Goal: Information Seeking & Learning: Learn about a topic

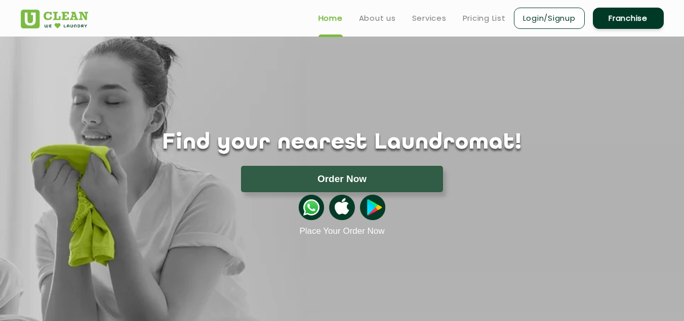
click at [617, 13] on link "Franchise" at bounding box center [628, 18] width 71 height 21
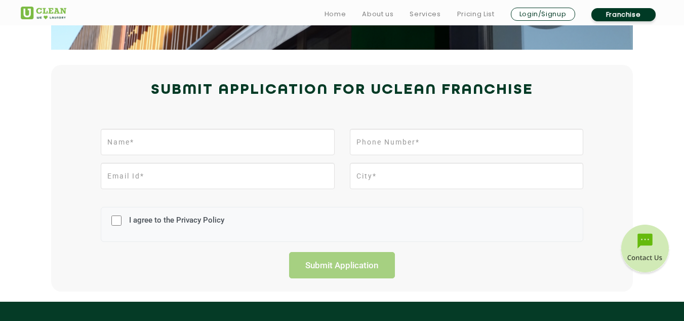
scroll to position [203, 0]
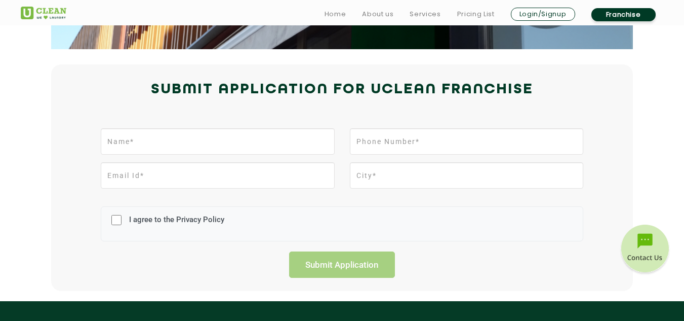
click at [484, 246] on div "I agree to the Privacy Policy" at bounding box center [342, 223] width 498 height 55
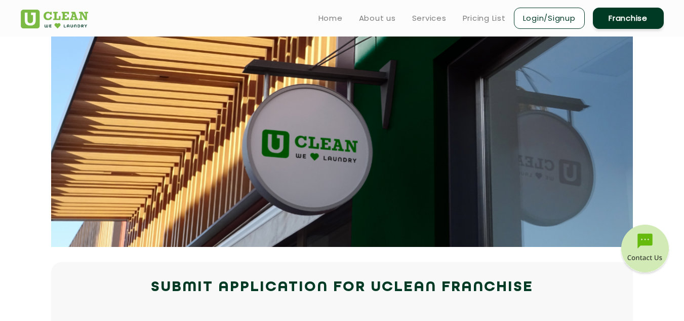
scroll to position [0, 0]
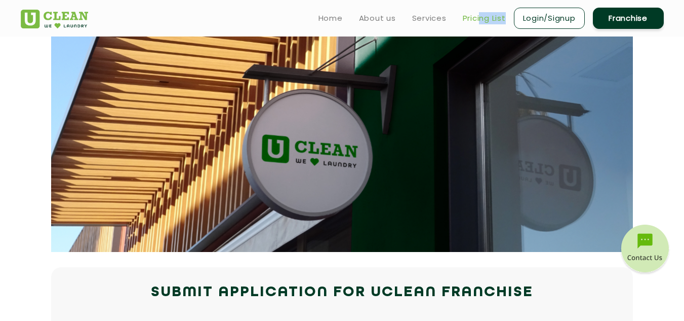
click at [481, 24] on ul "Home About us Services Pricing List Login/Signup Franchise" at bounding box center [487, 18] width 354 height 24
click at [481, 19] on link "Pricing List" at bounding box center [484, 18] width 43 height 12
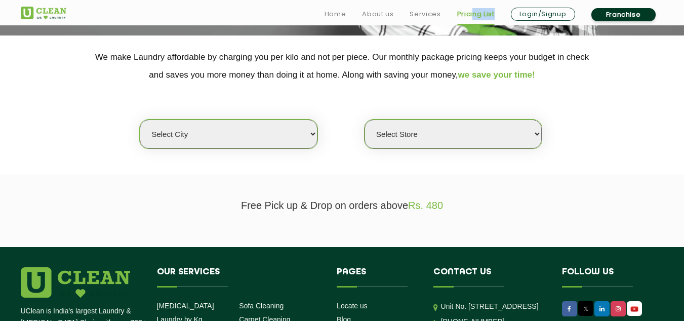
scroll to position [203, 0]
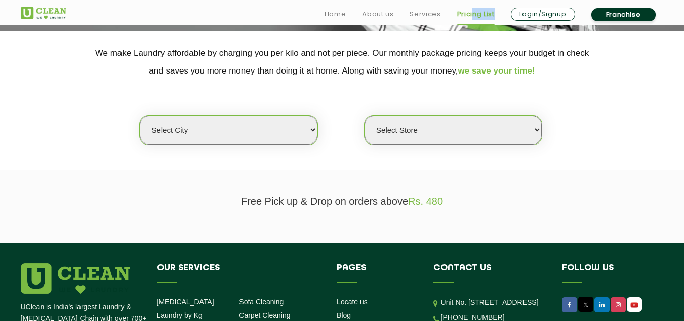
click at [263, 133] on select "Select city [GEOGRAPHIC_DATA] [GEOGRAPHIC_DATA] [GEOGRAPHIC_DATA] [GEOGRAPHIC_D…" at bounding box center [228, 129] width 177 height 29
select select "5"
click at [140, 115] on select "Select city [GEOGRAPHIC_DATA] [GEOGRAPHIC_DATA] [GEOGRAPHIC_DATA] [GEOGRAPHIC_D…" at bounding box center [228, 129] width 177 height 29
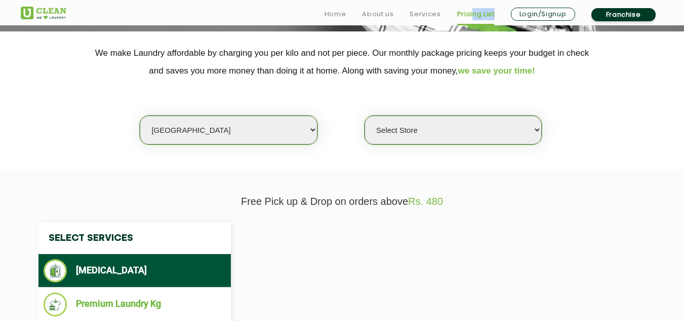
click at [418, 133] on select "Select Store" at bounding box center [453, 129] width 177 height 29
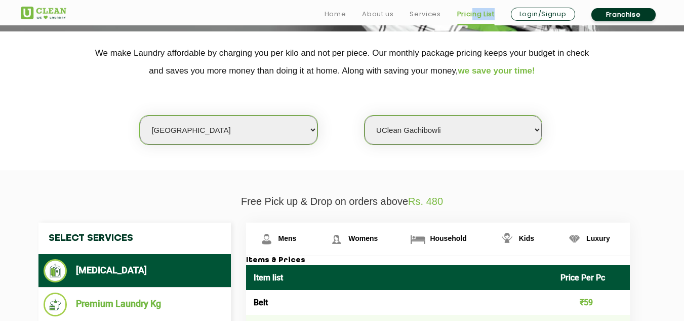
click at [365, 115] on select "Select Store UClean Narsingi UClean Nizampet UClean Sangareddy UClean Gachibowl…" at bounding box center [453, 129] width 177 height 29
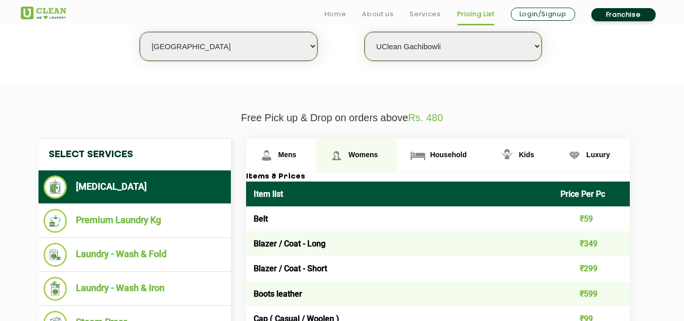
scroll to position [304, 0]
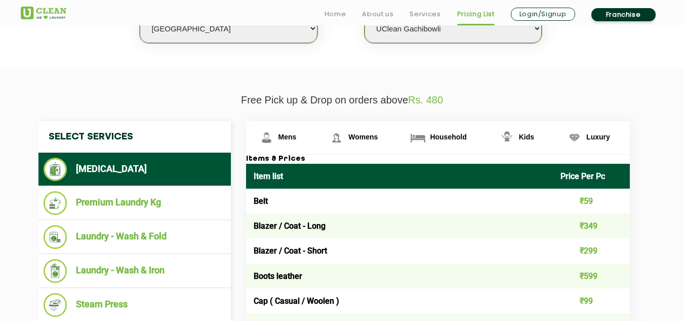
click at [218, 95] on p "Free Pick up & Drop on orders above Rs. 480" at bounding box center [342, 100] width 643 height 12
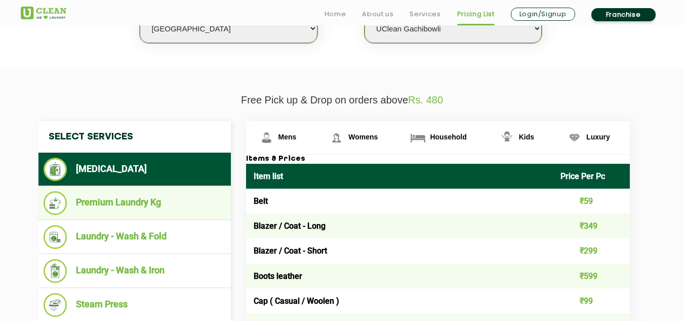
click at [160, 193] on li "Premium Laundry Kg" at bounding box center [135, 203] width 182 height 24
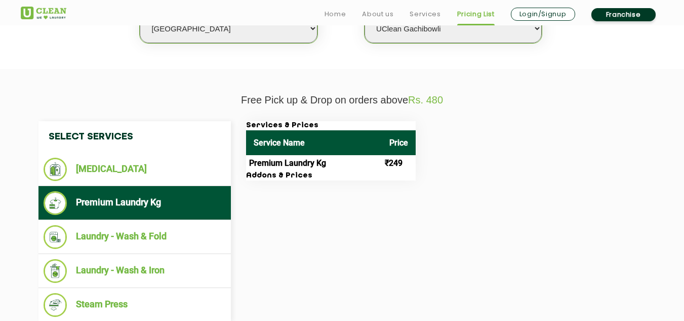
click at [190, 100] on p "Free Pick up & Drop on orders above Rs. 480" at bounding box center [342, 100] width 643 height 12
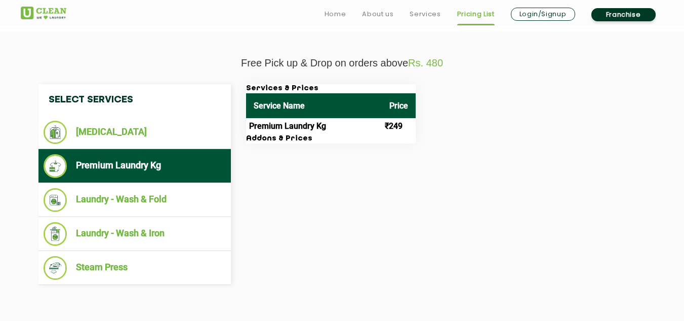
scroll to position [405, 0]
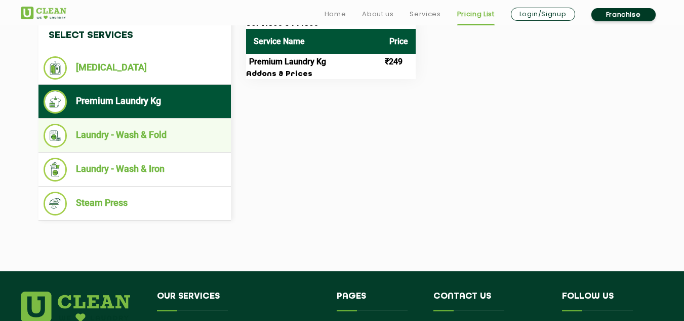
click at [151, 137] on li "Laundry - Wash & Fold" at bounding box center [135, 136] width 182 height 24
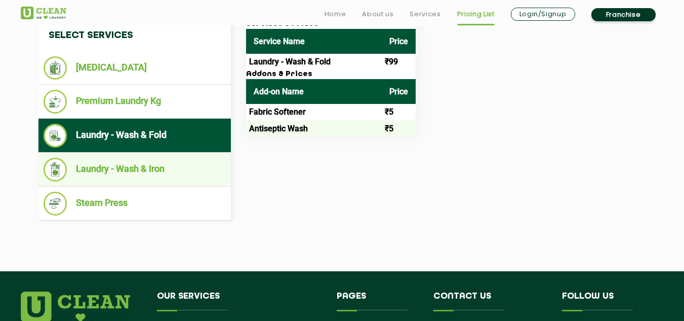
click at [150, 164] on li "Laundry - Wash & Iron" at bounding box center [135, 170] width 182 height 24
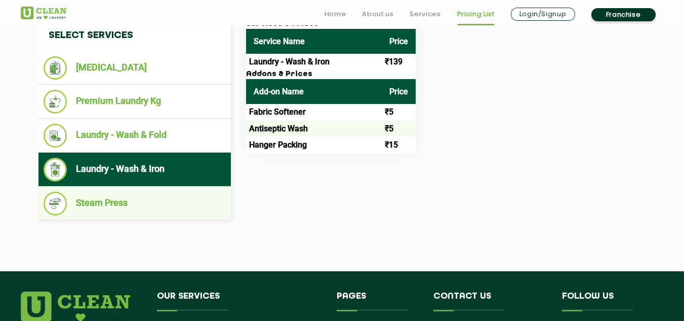
click at [126, 203] on li "Steam Press" at bounding box center [135, 203] width 182 height 24
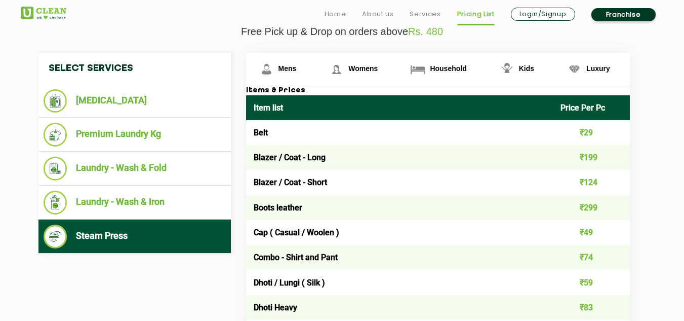
scroll to position [355, 0]
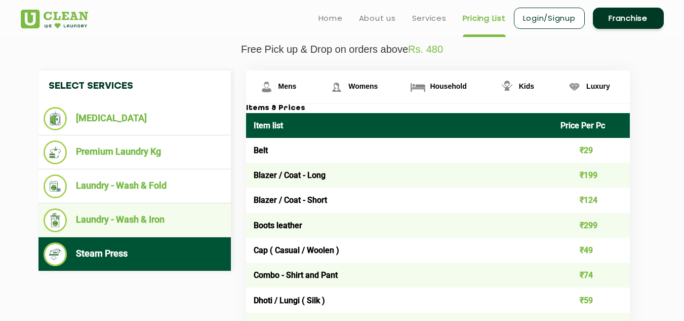
click at [132, 219] on li "Laundry - Wash & Iron" at bounding box center [135, 220] width 182 height 24
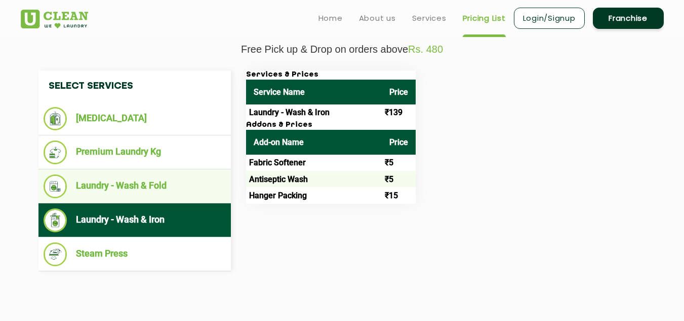
click at [131, 182] on li "Laundry - Wash & Fold" at bounding box center [135, 186] width 182 height 24
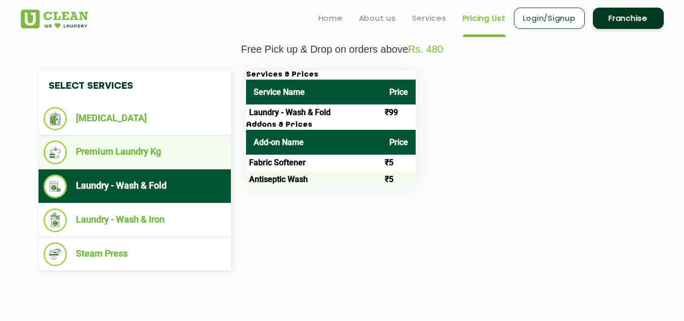
click at [119, 151] on li "Premium Laundry Kg" at bounding box center [135, 152] width 182 height 24
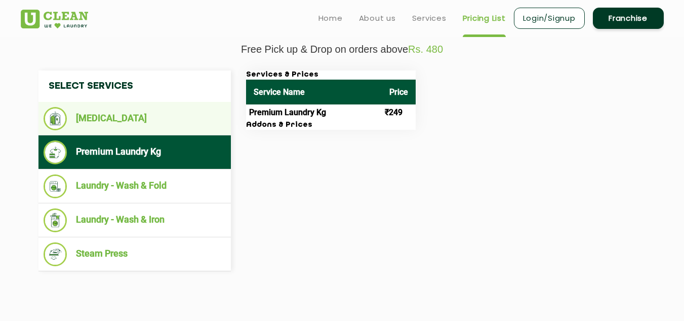
click at [121, 119] on li "[MEDICAL_DATA]" at bounding box center [135, 118] width 182 height 23
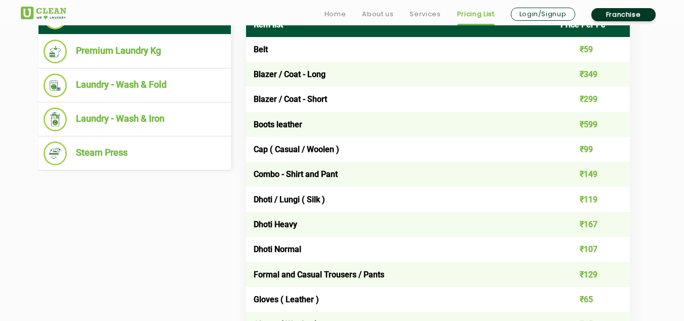
scroll to position [456, 0]
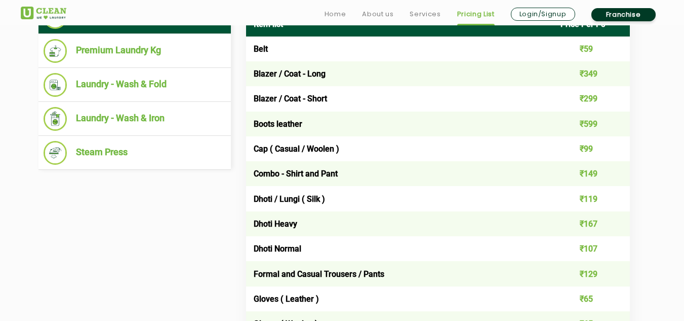
drag, startPoint x: 591, startPoint y: 207, endPoint x: 587, endPoint y: 190, distance: 17.3
click at [591, 206] on td "₹119" at bounding box center [591, 198] width 77 height 25
click at [586, 189] on td "₹119" at bounding box center [591, 198] width 77 height 25
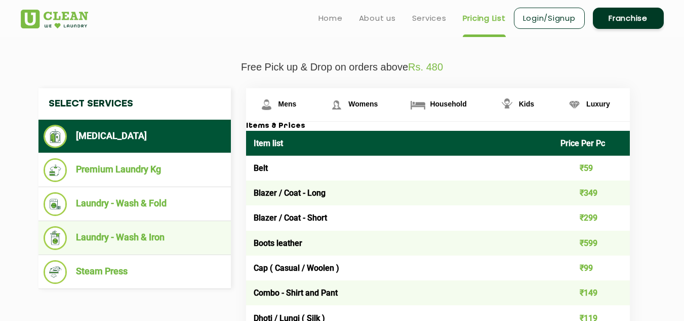
scroll to position [304, 0]
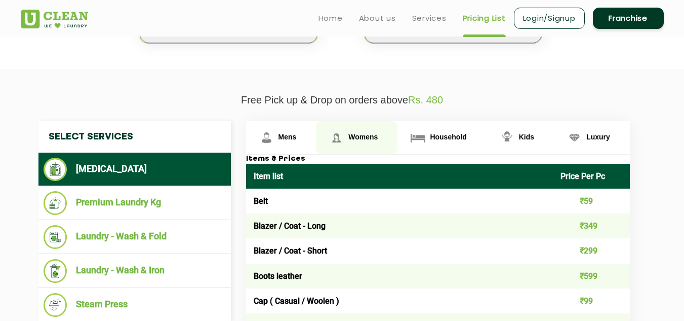
click at [354, 133] on span "Womens" at bounding box center [362, 137] width 29 height 8
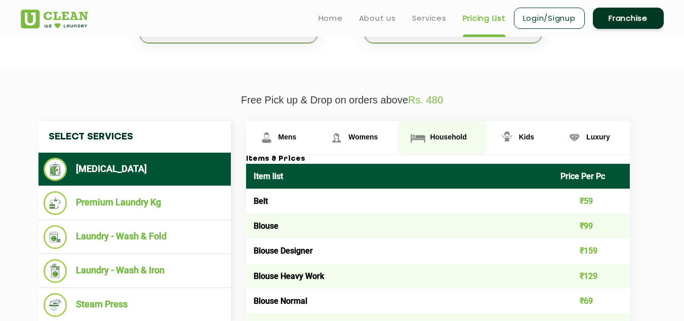
click at [446, 138] on span "Household" at bounding box center [448, 137] width 36 height 8
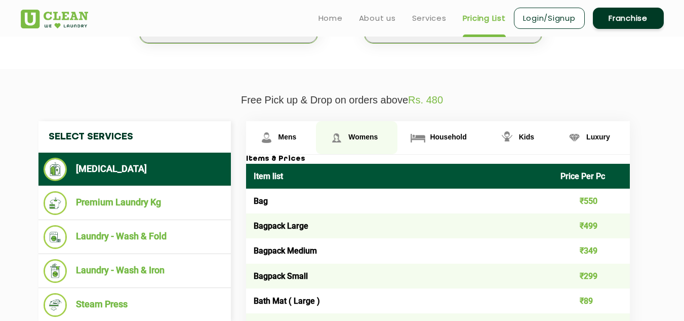
click at [372, 136] on span "Womens" at bounding box center [362, 137] width 29 height 8
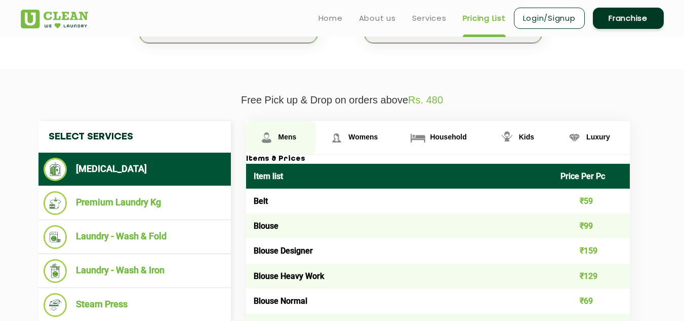
click at [285, 133] on span "Mens" at bounding box center [288, 137] width 18 height 8
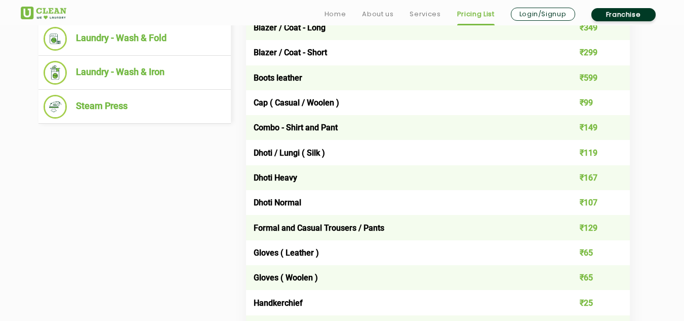
scroll to position [506, 0]
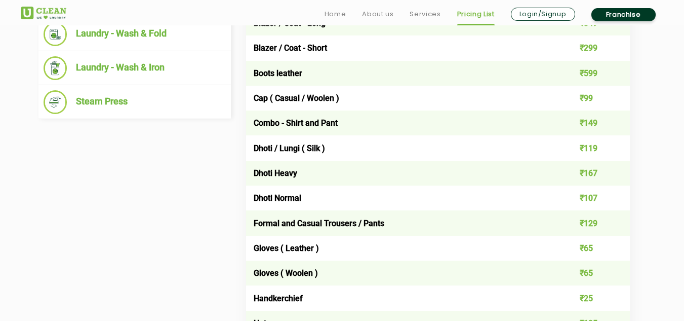
click at [317, 145] on td "Dhoti / Lungi ( Silk )" at bounding box center [399, 147] width 307 height 25
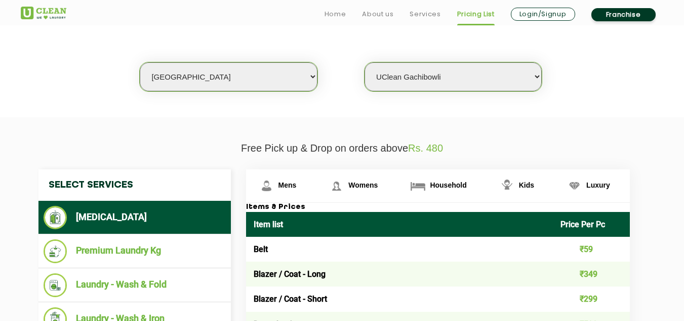
scroll to position [271, 0]
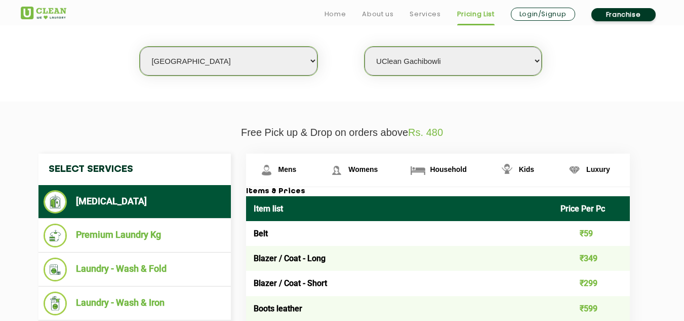
click at [41, 133] on p "Free Pick up & Drop on orders above Rs. 480" at bounding box center [342, 133] width 643 height 12
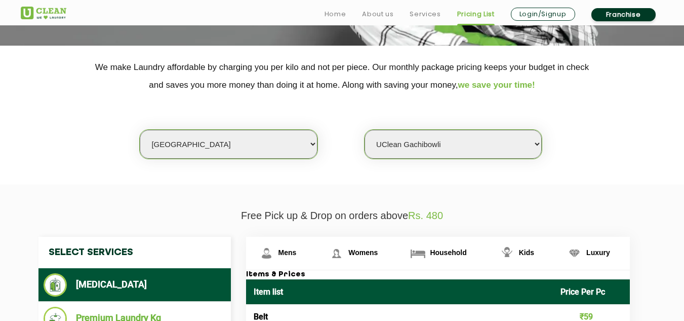
scroll to position [203, 0]
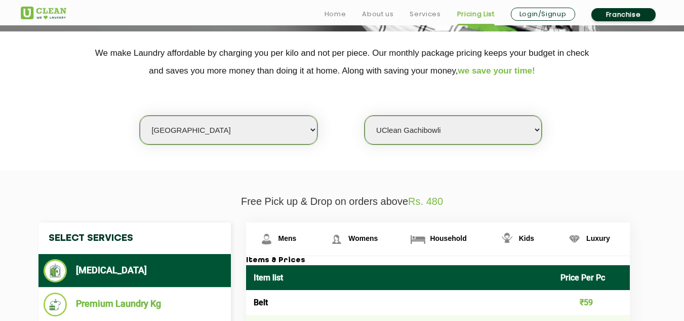
click at [430, 129] on select "Select Store UClean Narsingi UClean Nizampet UClean Sangareddy UClean Gachibowl…" at bounding box center [453, 129] width 177 height 29
select select "619"
click at [365, 115] on select "Select Store UClean Narsingi UClean Nizampet UClean Sangareddy UClean Gachibowl…" at bounding box center [453, 129] width 177 height 29
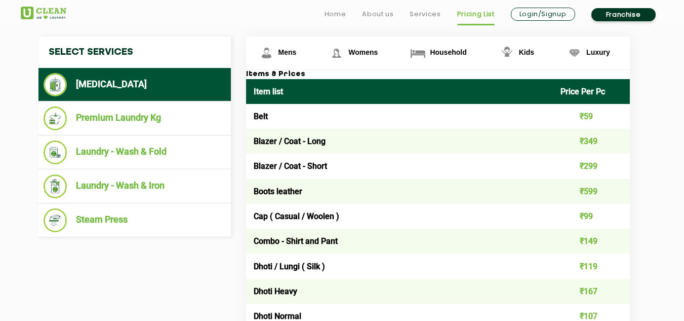
scroll to position [456, 0]
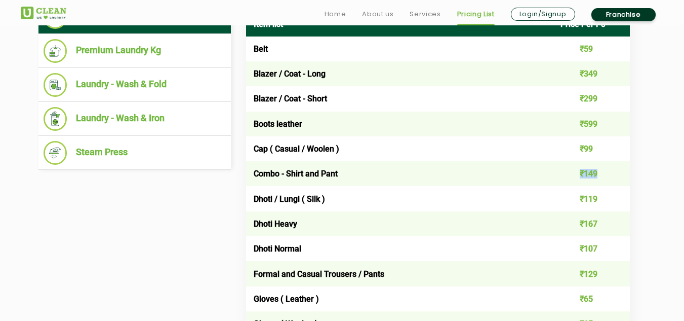
drag, startPoint x: 581, startPoint y: 171, endPoint x: 614, endPoint y: 179, distance: 34.0
click at [614, 179] on td "₹149" at bounding box center [591, 173] width 77 height 25
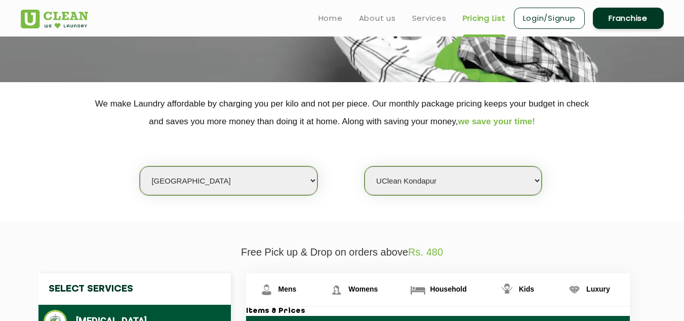
scroll to position [0, 0]
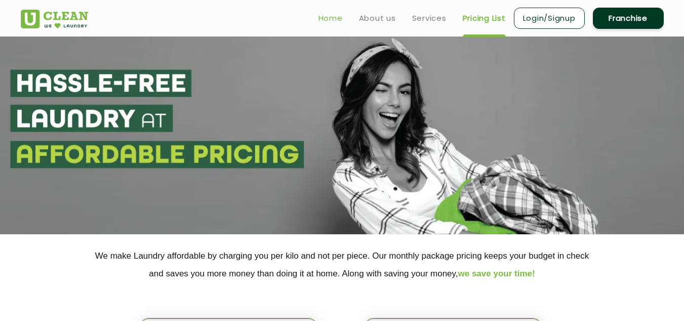
click at [330, 23] on link "Home" at bounding box center [331, 18] width 24 height 12
